Goal: Find specific page/section: Find specific page/section

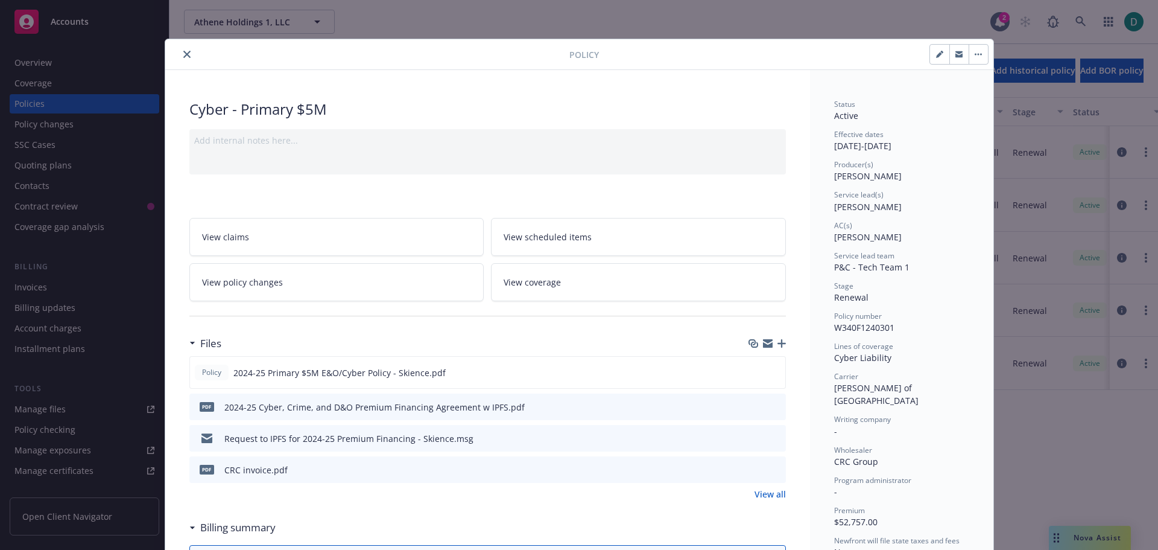
scroll to position [60, 0]
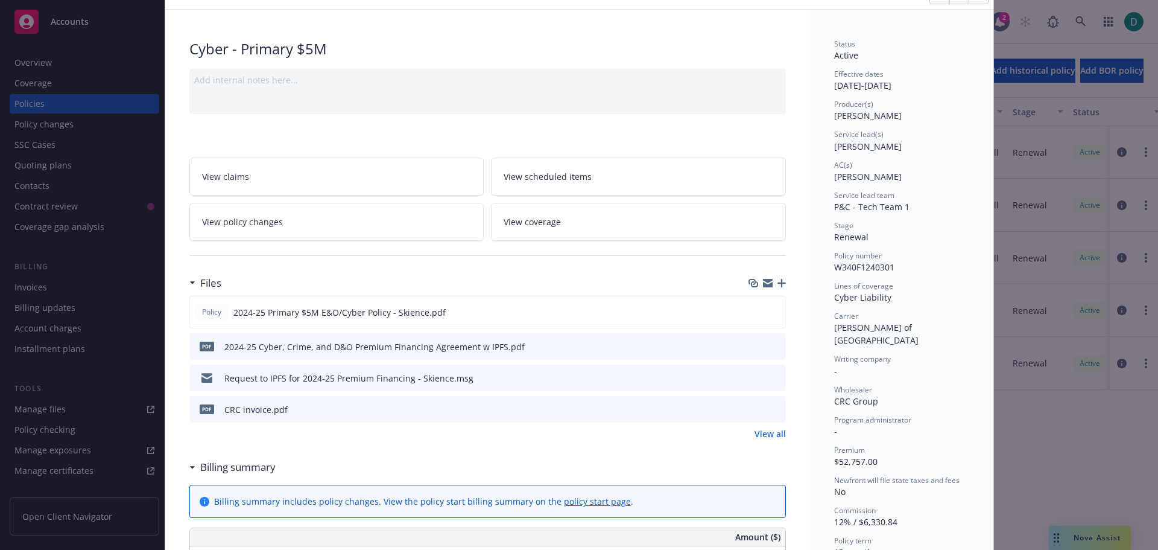
click at [1083, 533] on div "Policy Cyber - Primary $5M Add internal notes here... View claims View schedule…" at bounding box center [579, 275] width 1158 height 550
click at [1087, 538] on div "Policy Cyber - Primary $5M Add internal notes here... View claims View schedule…" at bounding box center [579, 275] width 1158 height 550
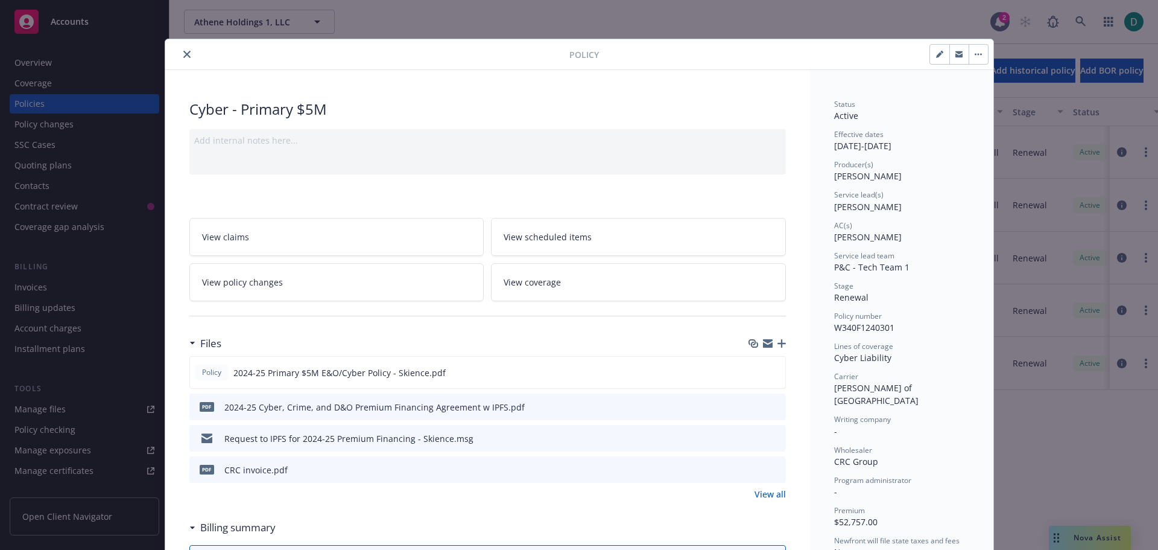
click at [183, 56] on icon "close" at bounding box center [186, 54] width 7 height 7
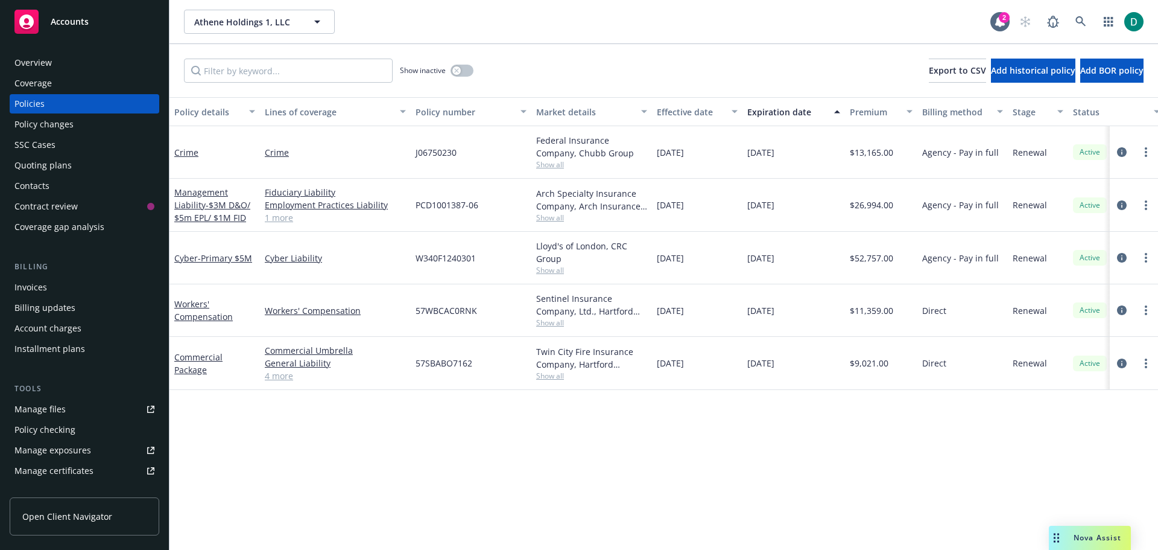
click at [1087, 536] on span "Nova Assist" at bounding box center [1098, 537] width 48 height 10
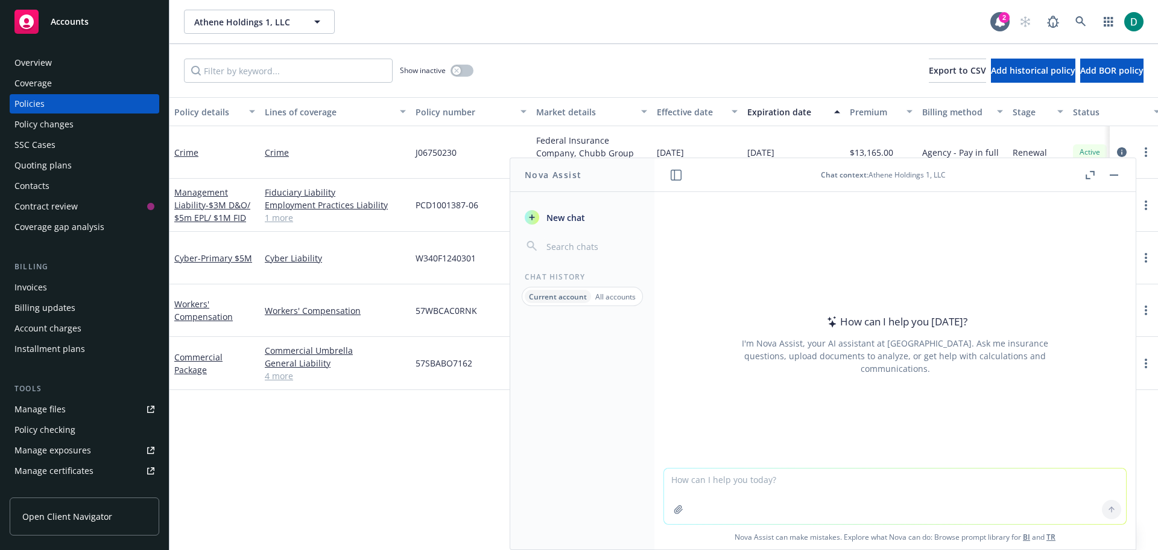
click at [767, 477] on textarea at bounding box center [895, 496] width 462 height 56
paste textarea "Good Morning, It's your favorite problem child [PERSON_NAME]. I need a little s…"
type textarea "Help me fix this Slack message to my boss about something I need her support on…"
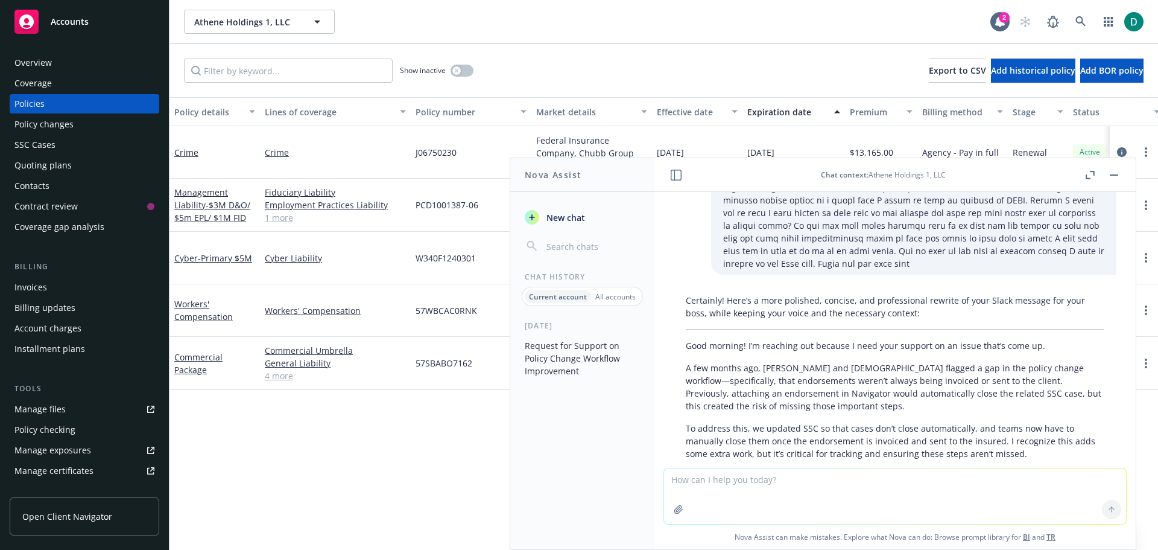
scroll to position [396, 0]
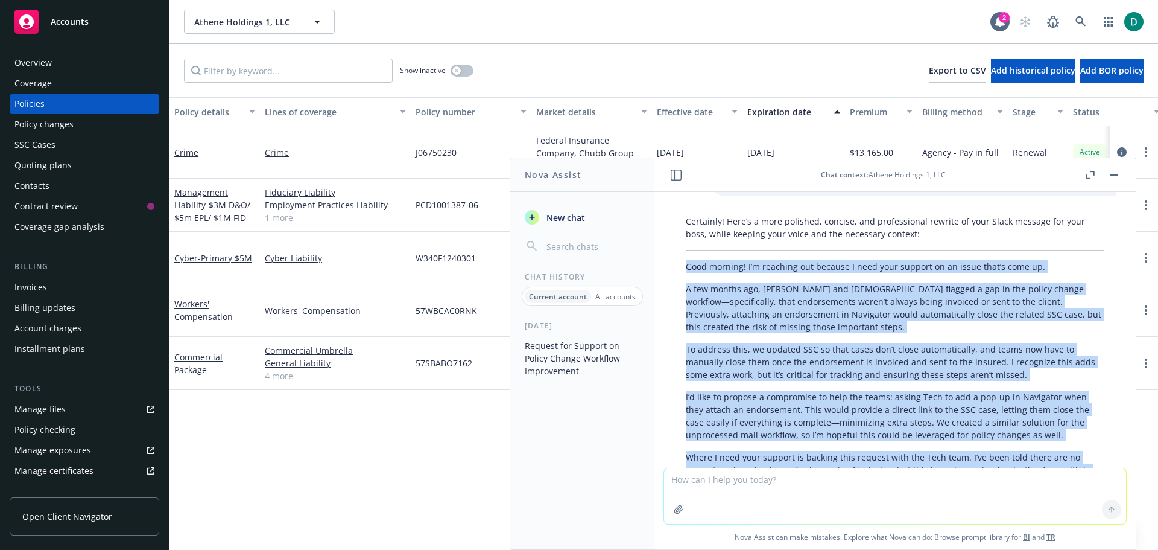
drag, startPoint x: 751, startPoint y: 377, endPoint x: 685, endPoint y: 257, distance: 137.2
click at [685, 257] on div "Certainly! Here’s a more polished, concise, and professional rewrite of your Sl…" at bounding box center [895, 398] width 443 height 376
copy div "Lore ipsumdo! S’a consecte adi elitsed D eius temp incidid ut la etdol magn’a e…"
click at [1116, 176] on button "button" at bounding box center [1114, 175] width 14 height 14
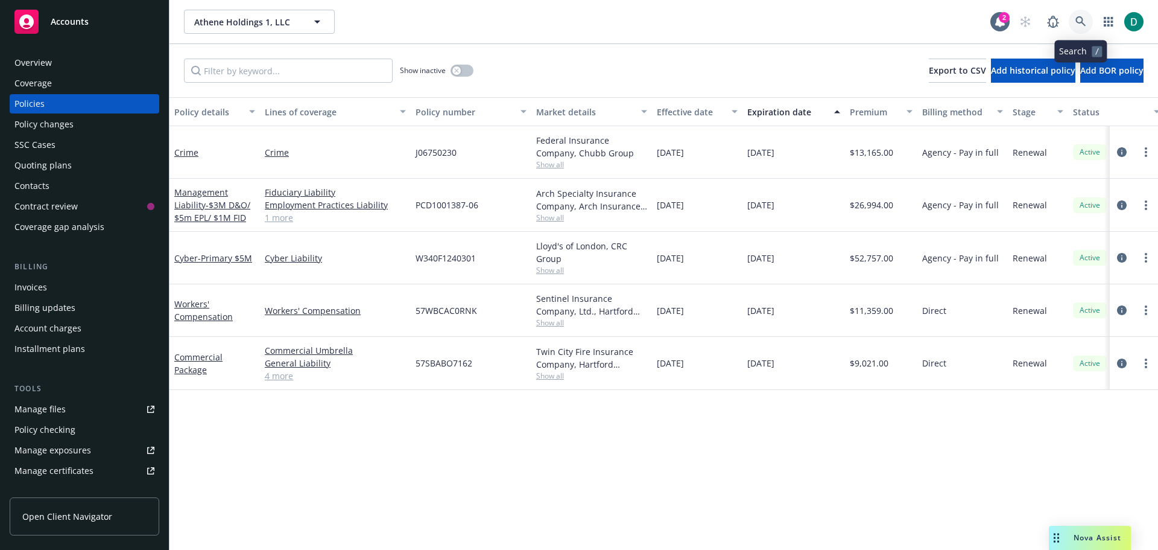
click at [1090, 25] on link at bounding box center [1081, 22] width 24 height 24
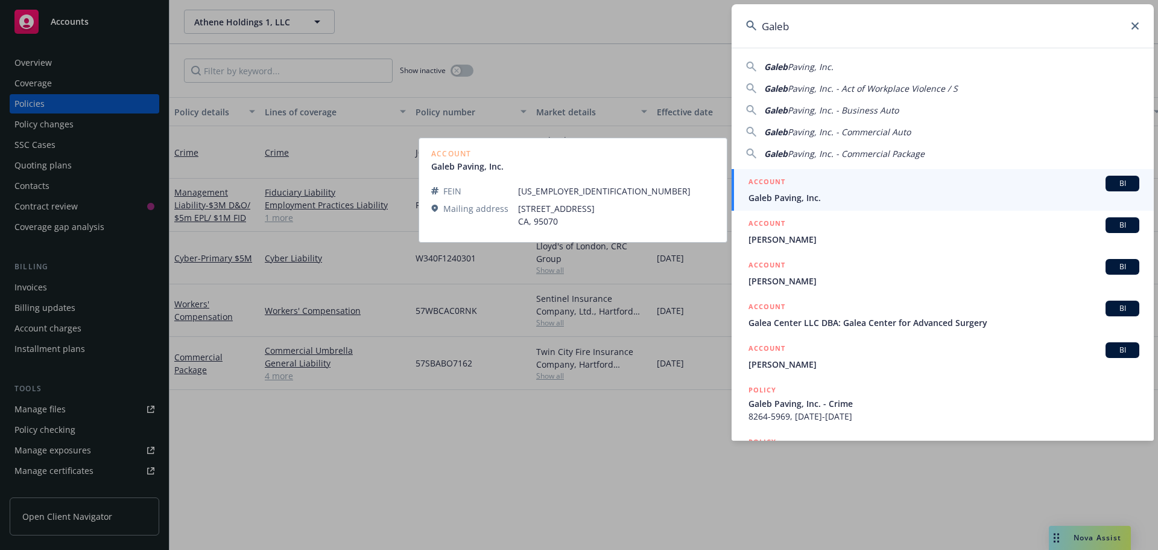
type input "Galeb"
click at [803, 194] on span "Galeb Paving, Inc." at bounding box center [944, 197] width 391 height 13
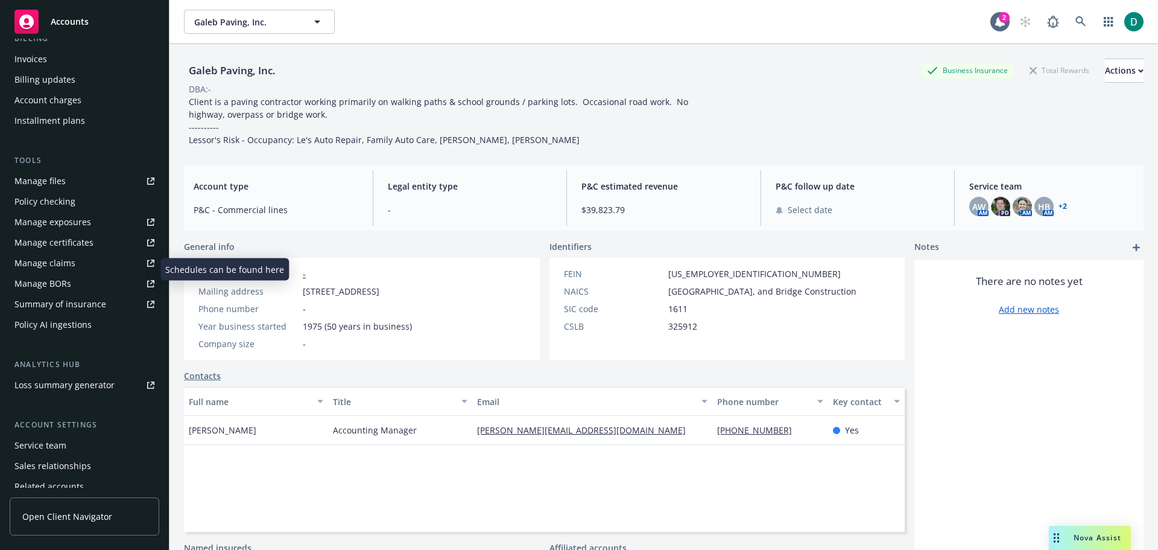
scroll to position [278, 0]
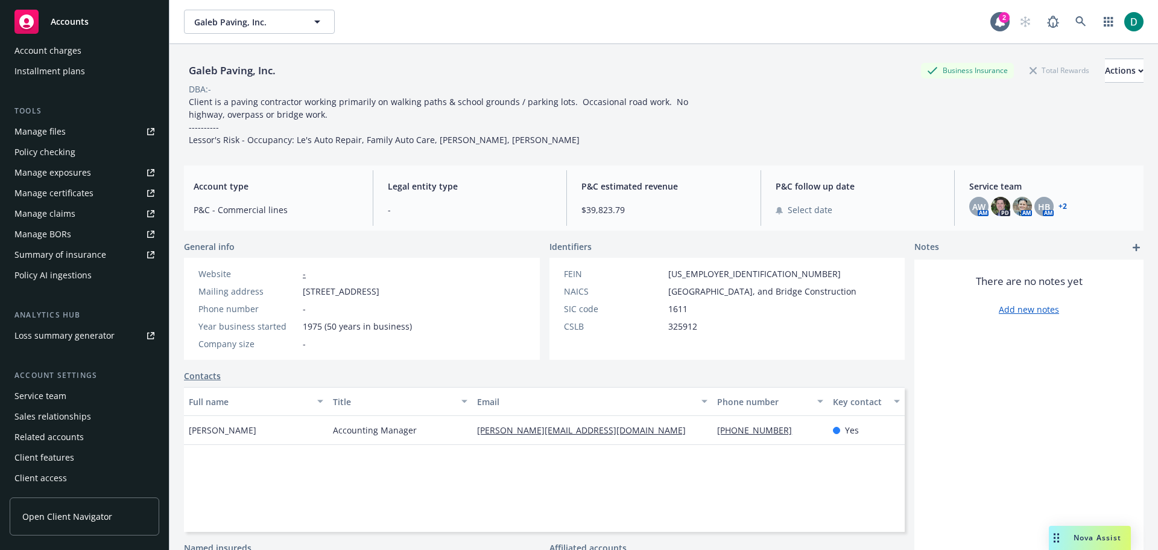
click at [41, 395] on div "Service team" at bounding box center [40, 395] width 52 height 19
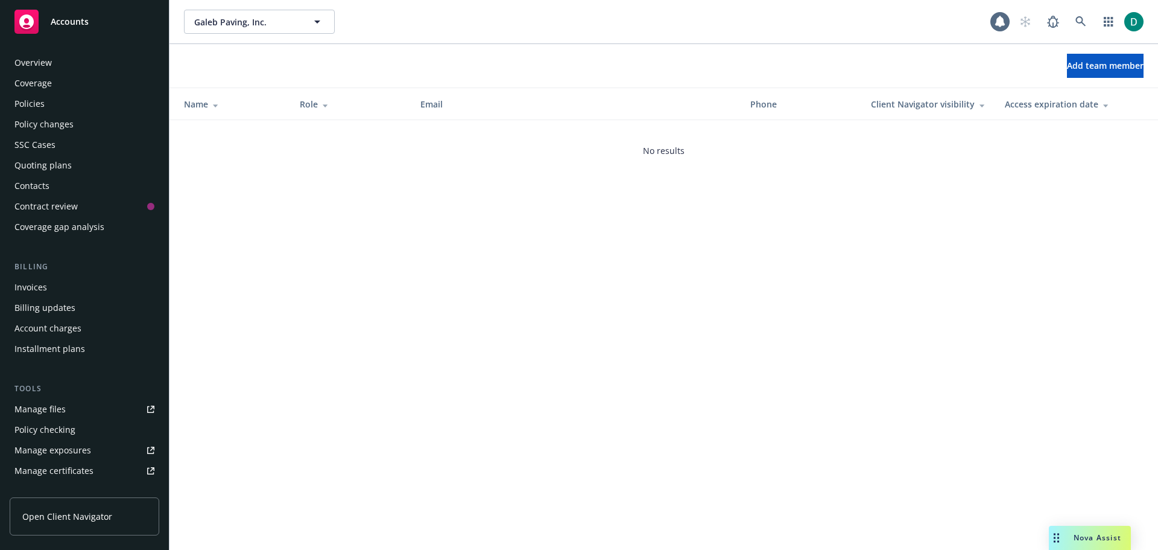
scroll to position [278, 0]
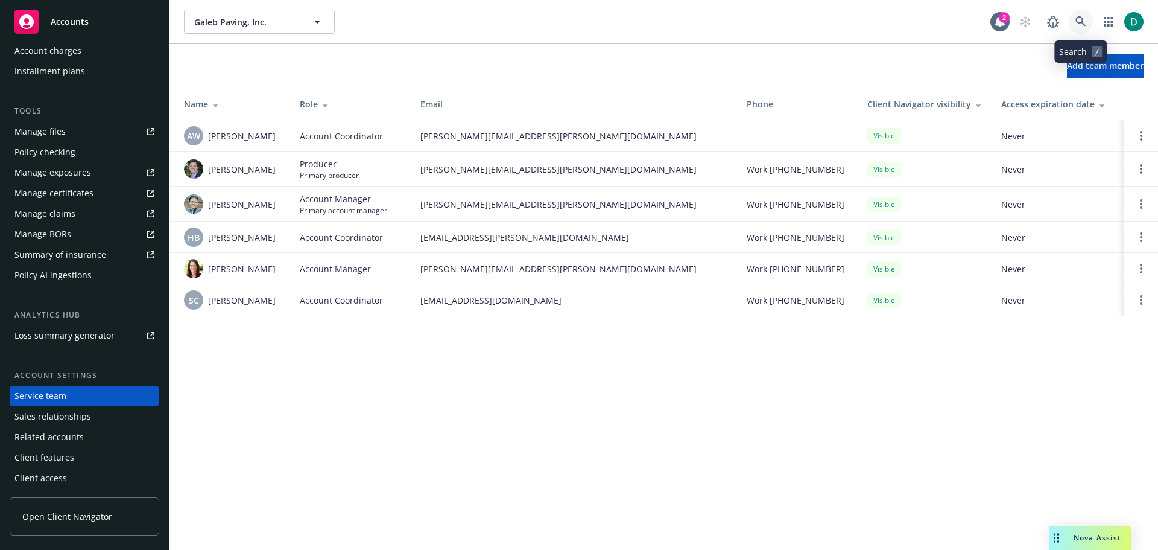
click at [1080, 22] on icon at bounding box center [1081, 21] width 10 height 10
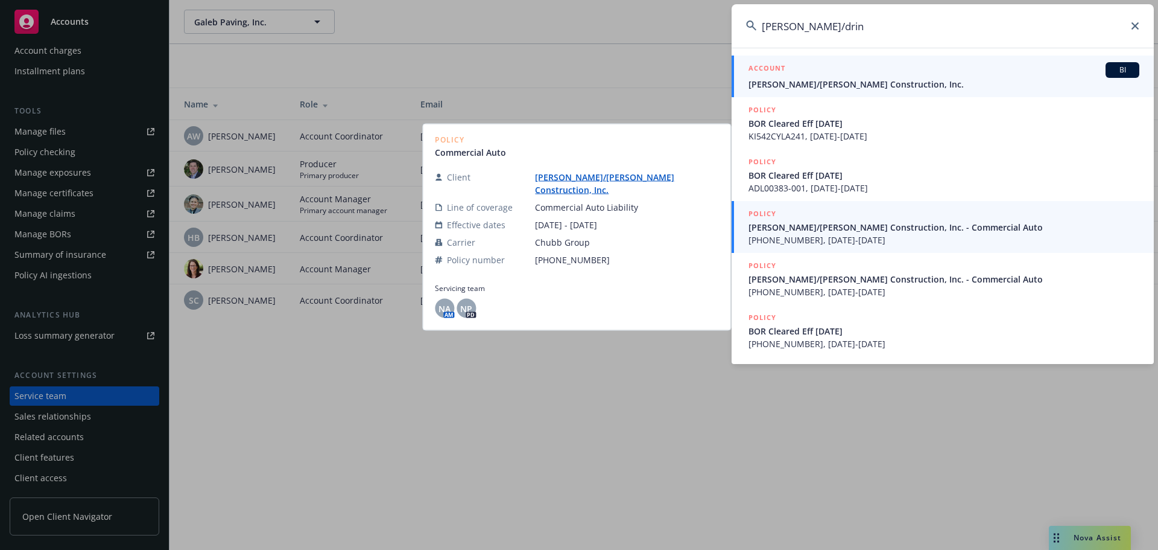
type input "[PERSON_NAME]/drin"
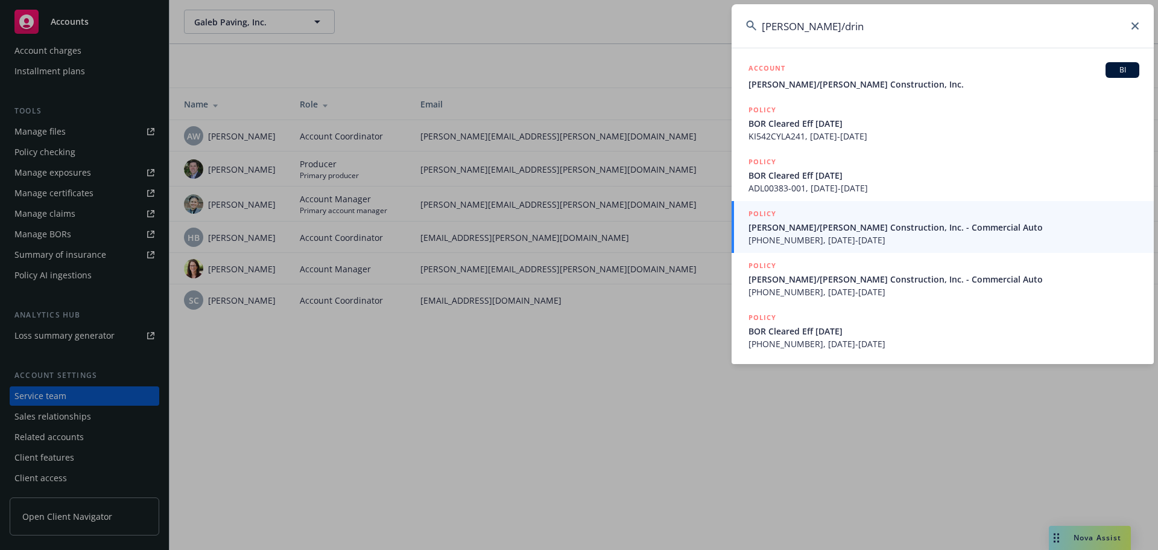
click at [837, 90] on link "ACCOUNT [PERSON_NAME]/[PERSON_NAME] Construction, Inc." at bounding box center [943, 77] width 422 height 42
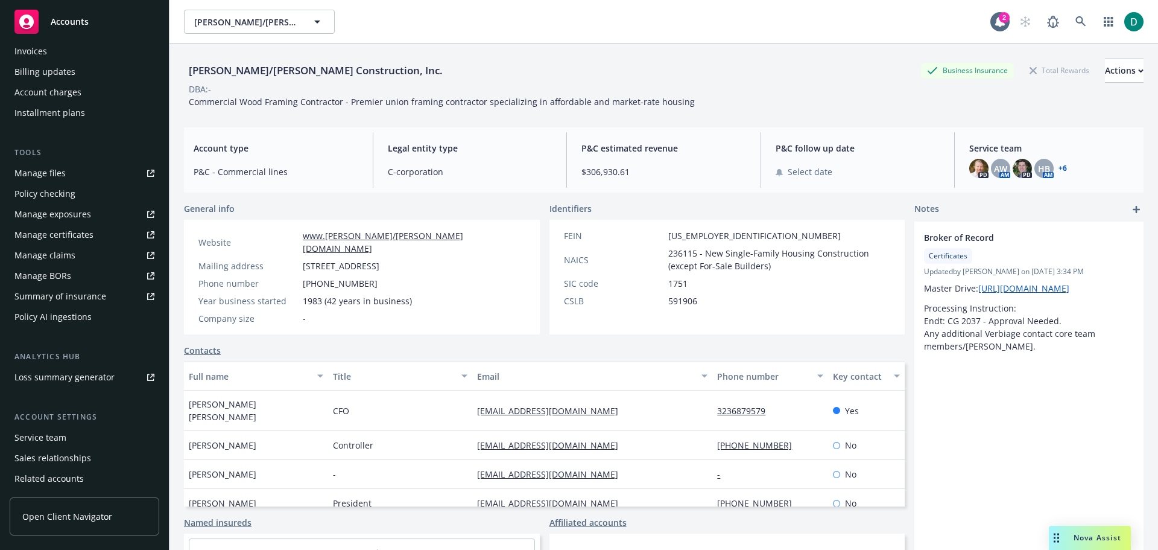
scroll to position [298, 0]
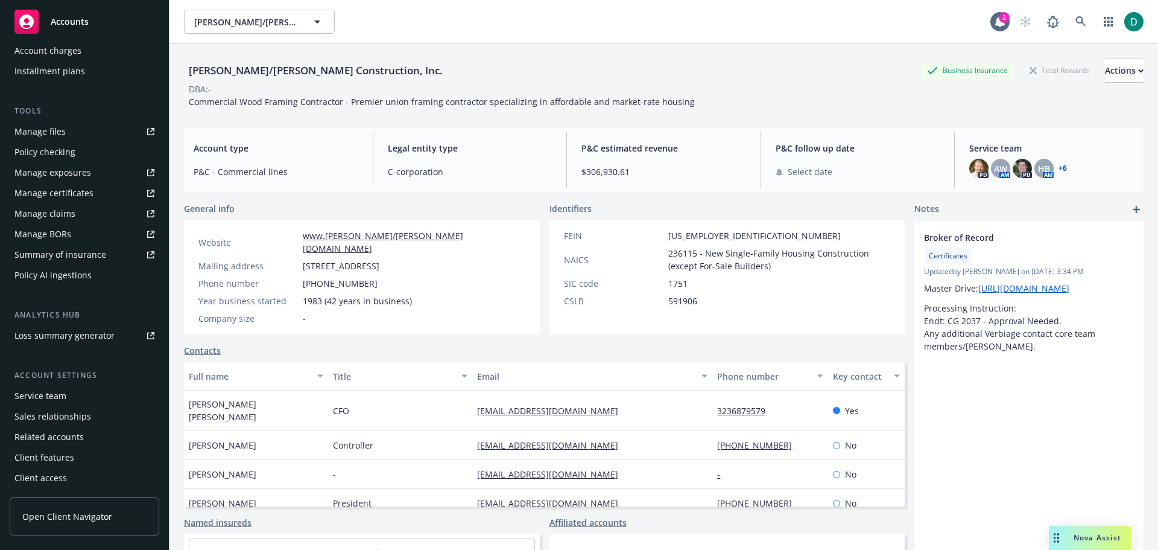
click at [34, 404] on div "Service team" at bounding box center [40, 395] width 52 height 19
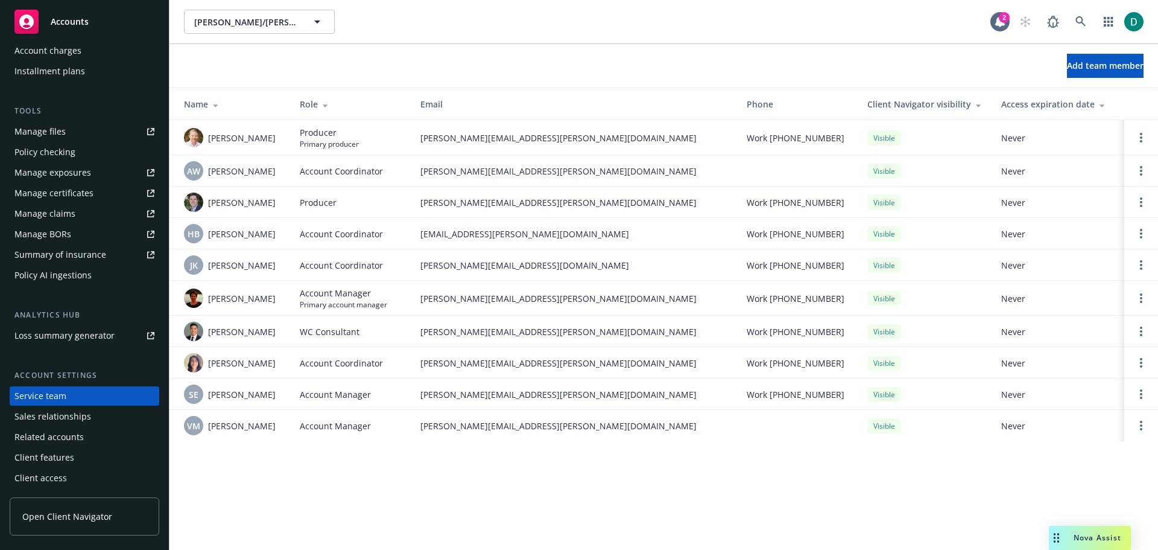
scroll to position [298, 0]
